Goal: Navigation & Orientation: Find specific page/section

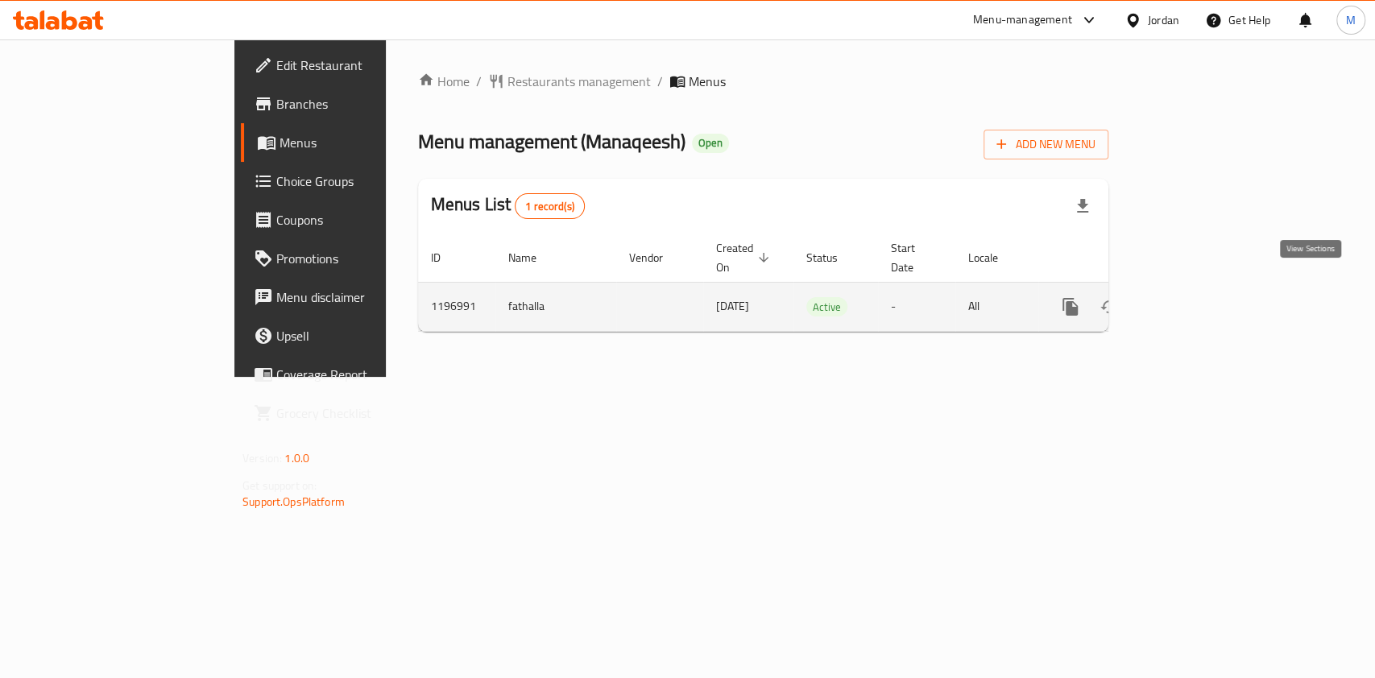
click at [1196, 297] on icon "enhanced table" at bounding box center [1186, 306] width 19 height 19
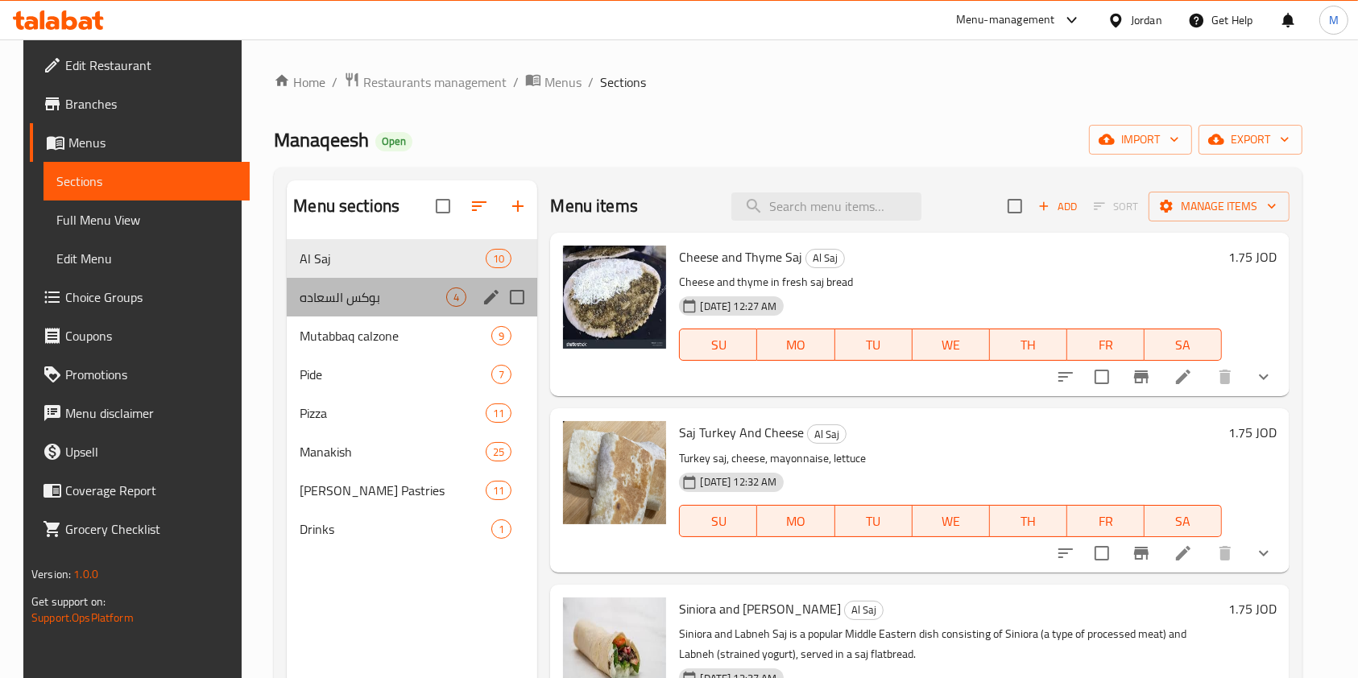
click at [446, 308] on div "بوكس السعاده 4" at bounding box center [412, 297] width 250 height 39
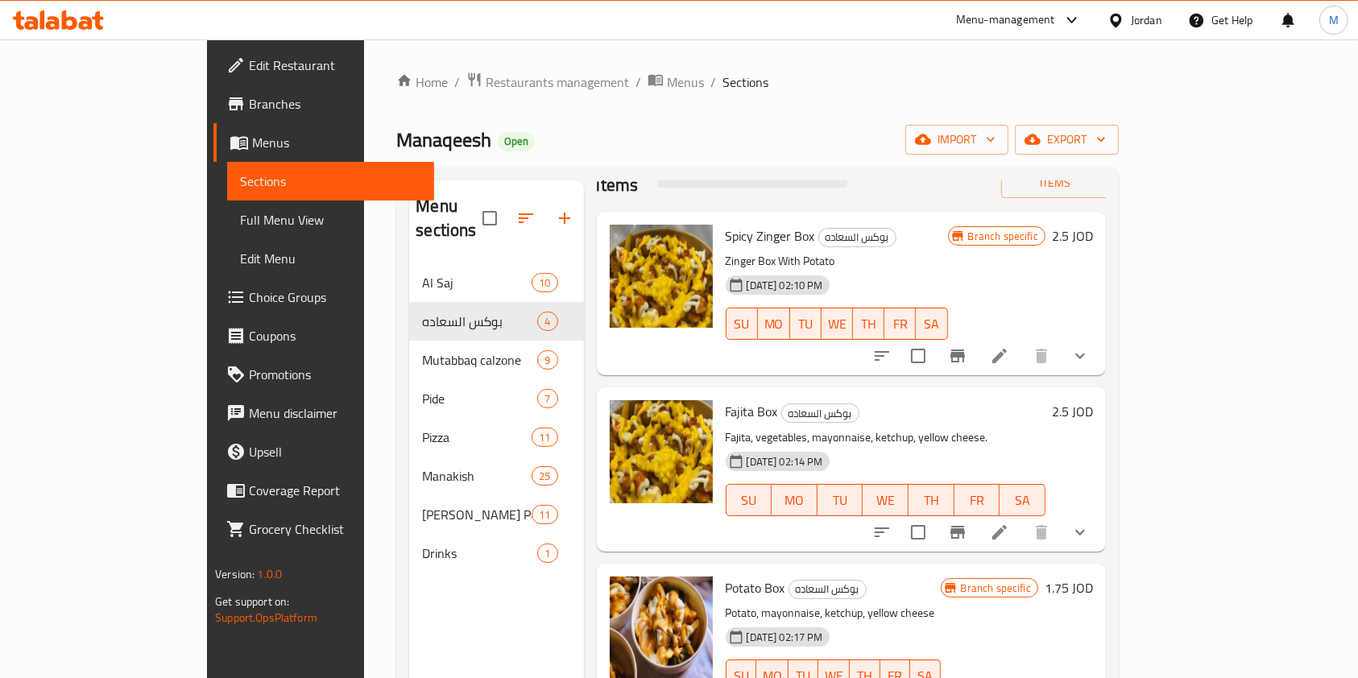
scroll to position [65, 0]
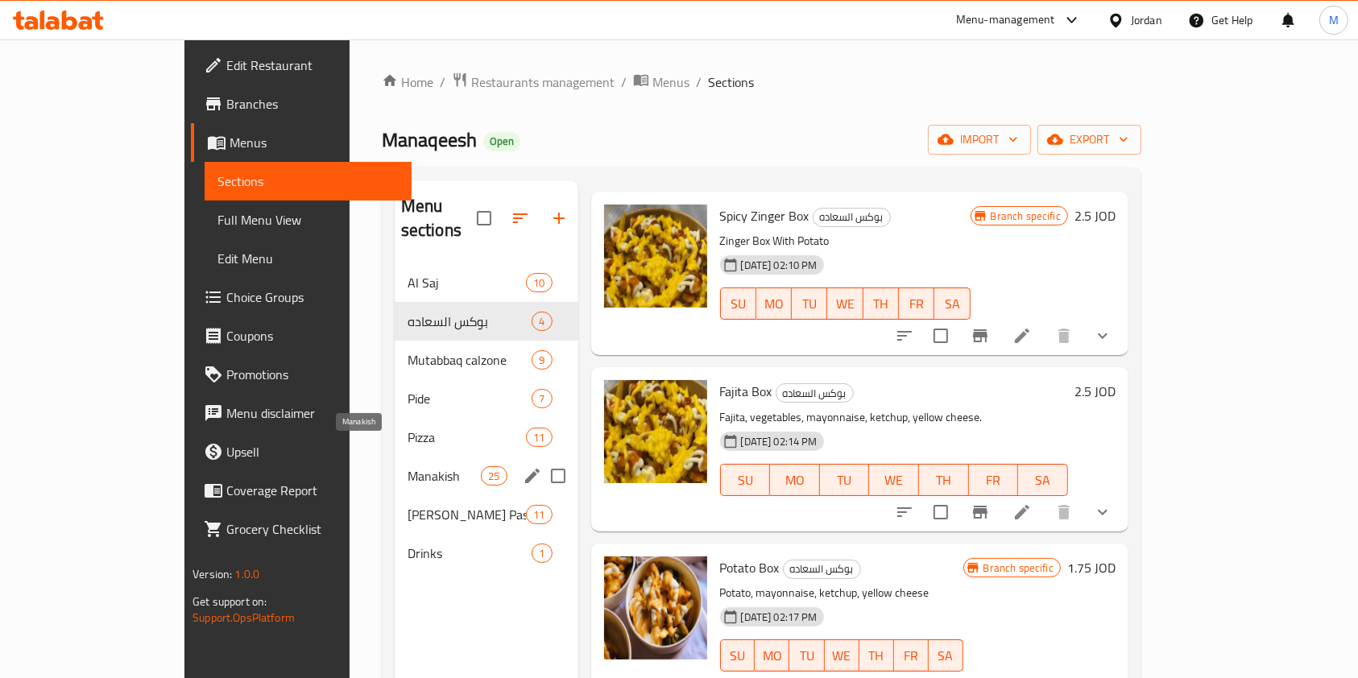
click at [407, 466] on span "Manakish" at bounding box center [443, 475] width 73 height 19
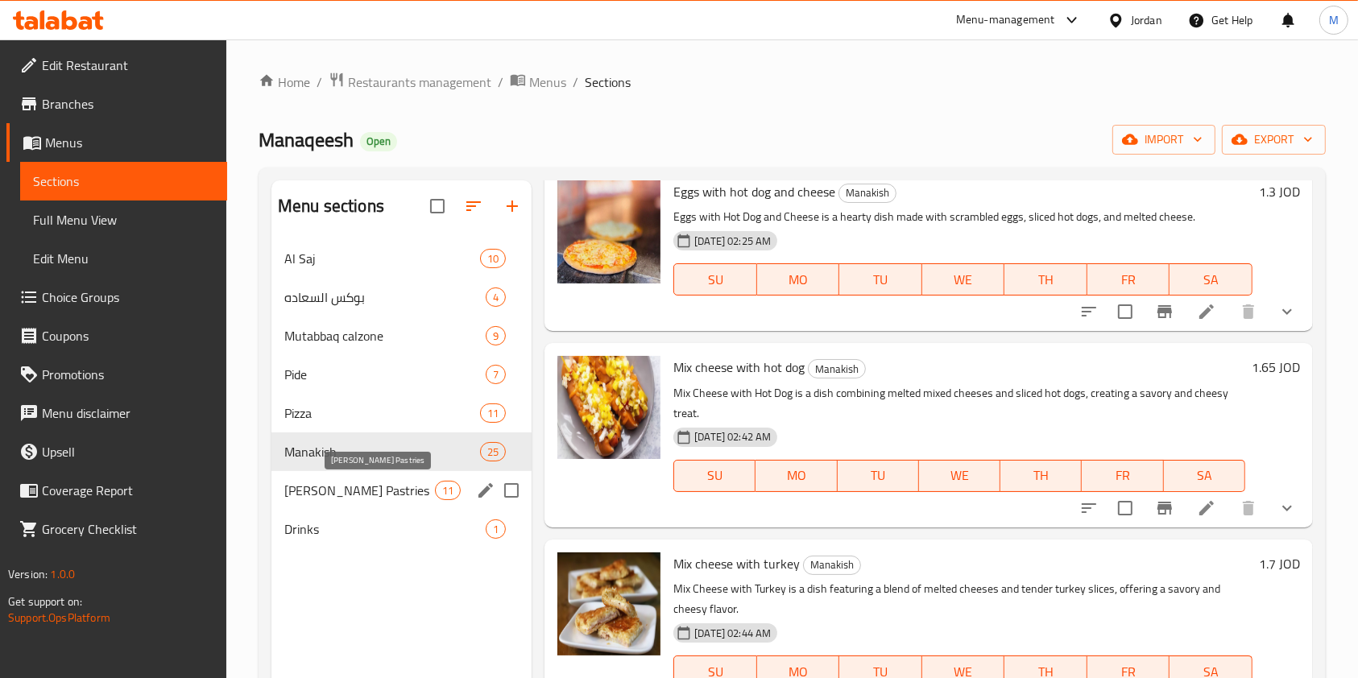
click at [370, 494] on span "[PERSON_NAME] Pastries" at bounding box center [359, 490] width 151 height 19
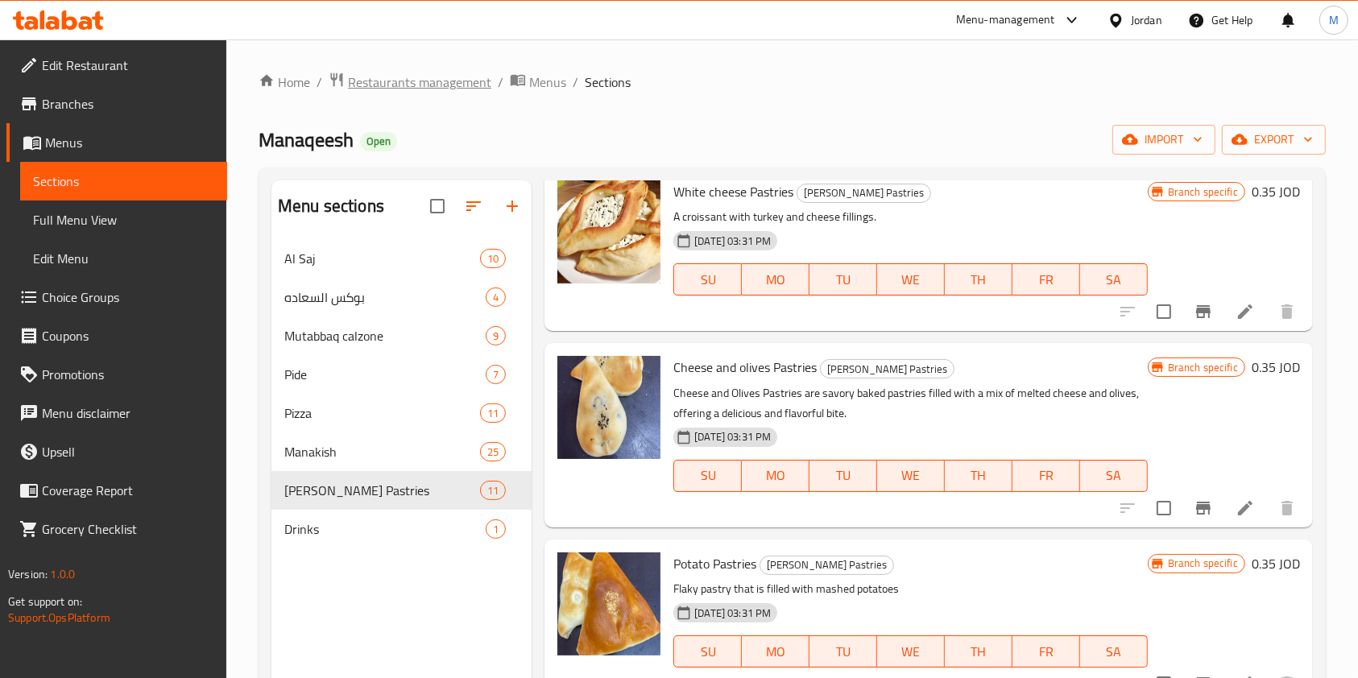
click at [454, 80] on span "Restaurants management" at bounding box center [419, 81] width 143 height 19
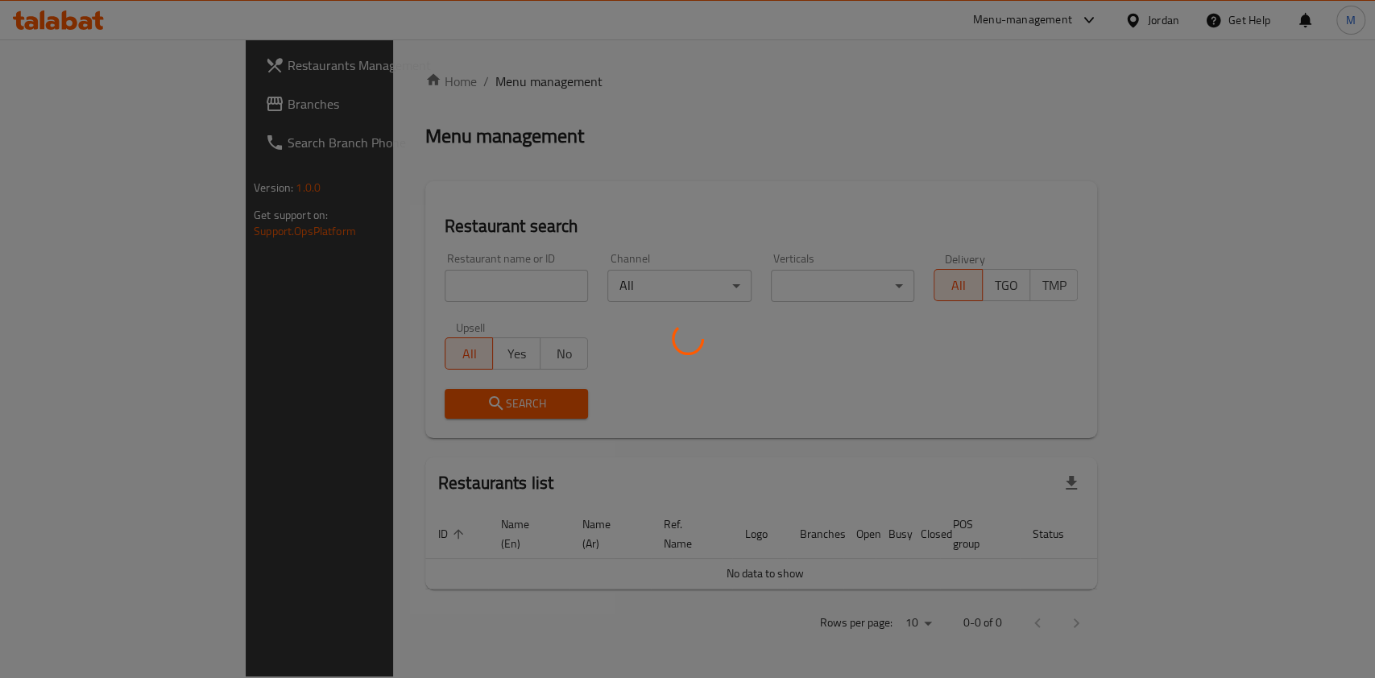
click at [395, 285] on div at bounding box center [687, 339] width 1375 height 678
click at [418, 291] on div at bounding box center [687, 339] width 1375 height 678
click at [412, 288] on div at bounding box center [687, 339] width 1375 height 678
drag, startPoint x: 405, startPoint y: 306, endPoint x: 410, endPoint y: 299, distance: 8.7
click at [407, 300] on div at bounding box center [687, 339] width 1375 height 678
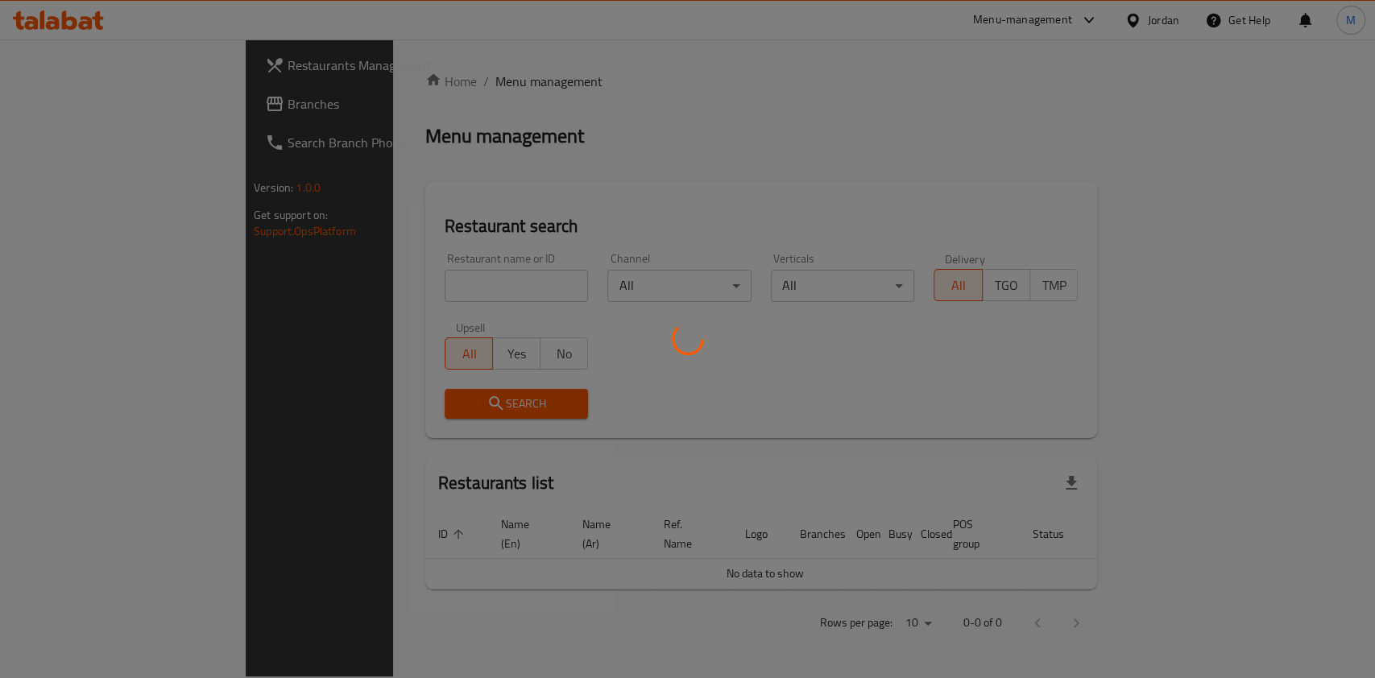
click at [438, 283] on div at bounding box center [687, 339] width 1375 height 678
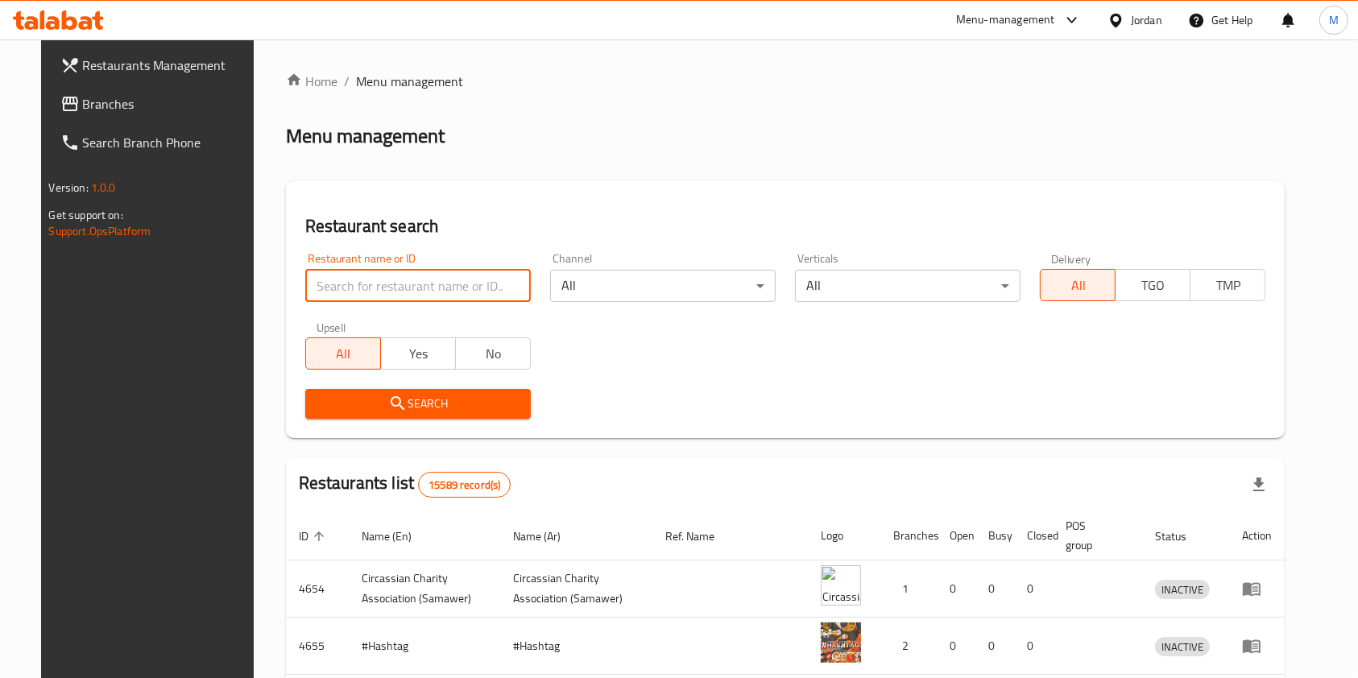
click at [428, 286] on input "search" at bounding box center [417, 286] width 225 height 32
type input "la"
